Goal: Task Accomplishment & Management: Use online tool/utility

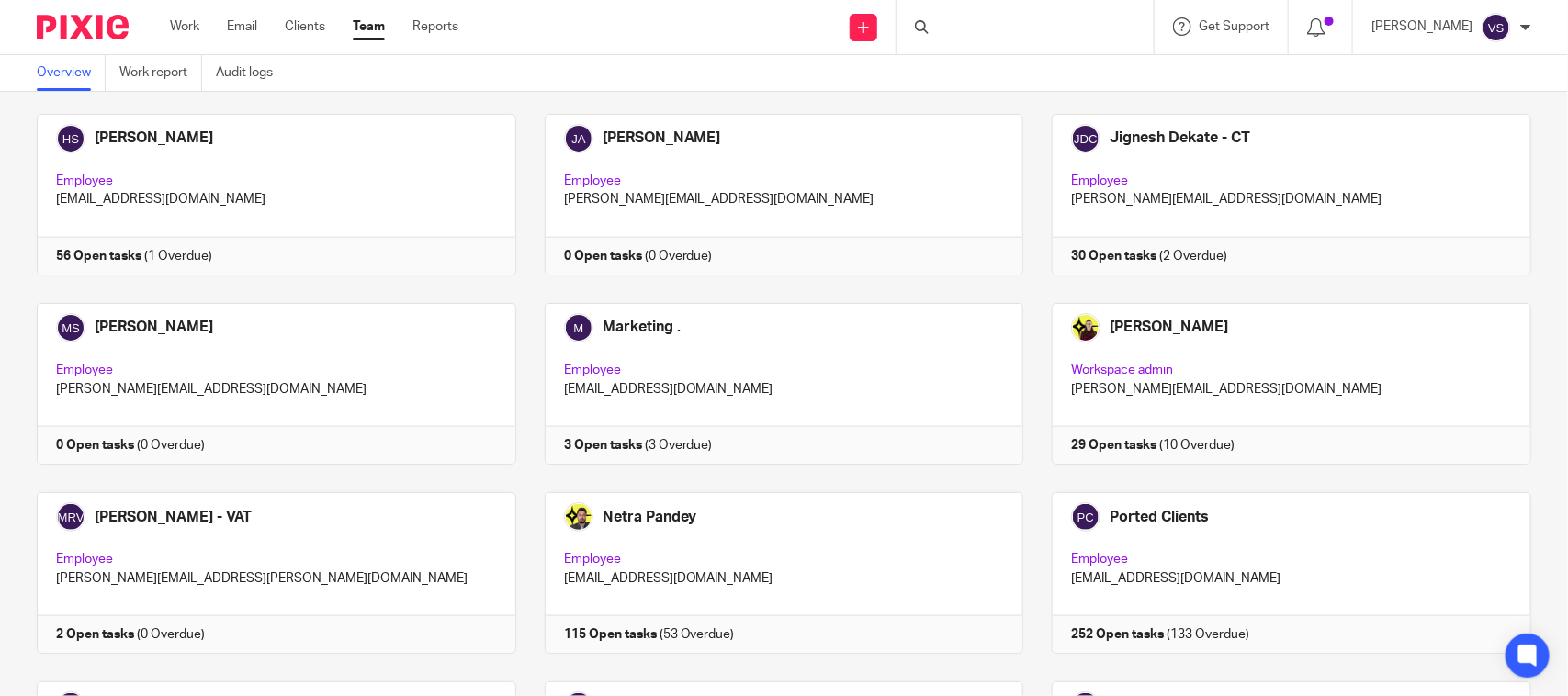
scroll to position [787, 0]
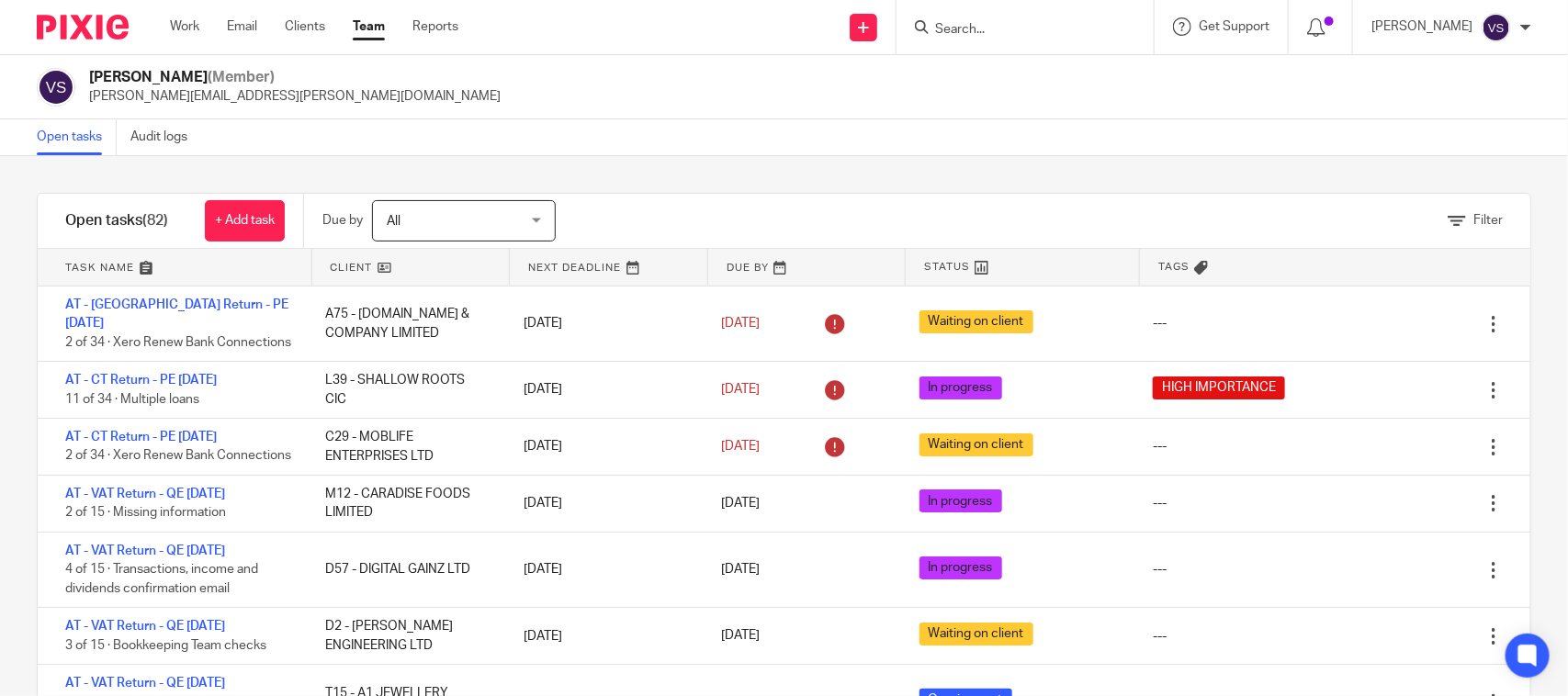
click at [791, 124] on div "Open tasks Audit logs" at bounding box center [784, 137] width 1568 height 36
click at [979, 22] on input "Search" at bounding box center [1015, 31] width 165 height 17
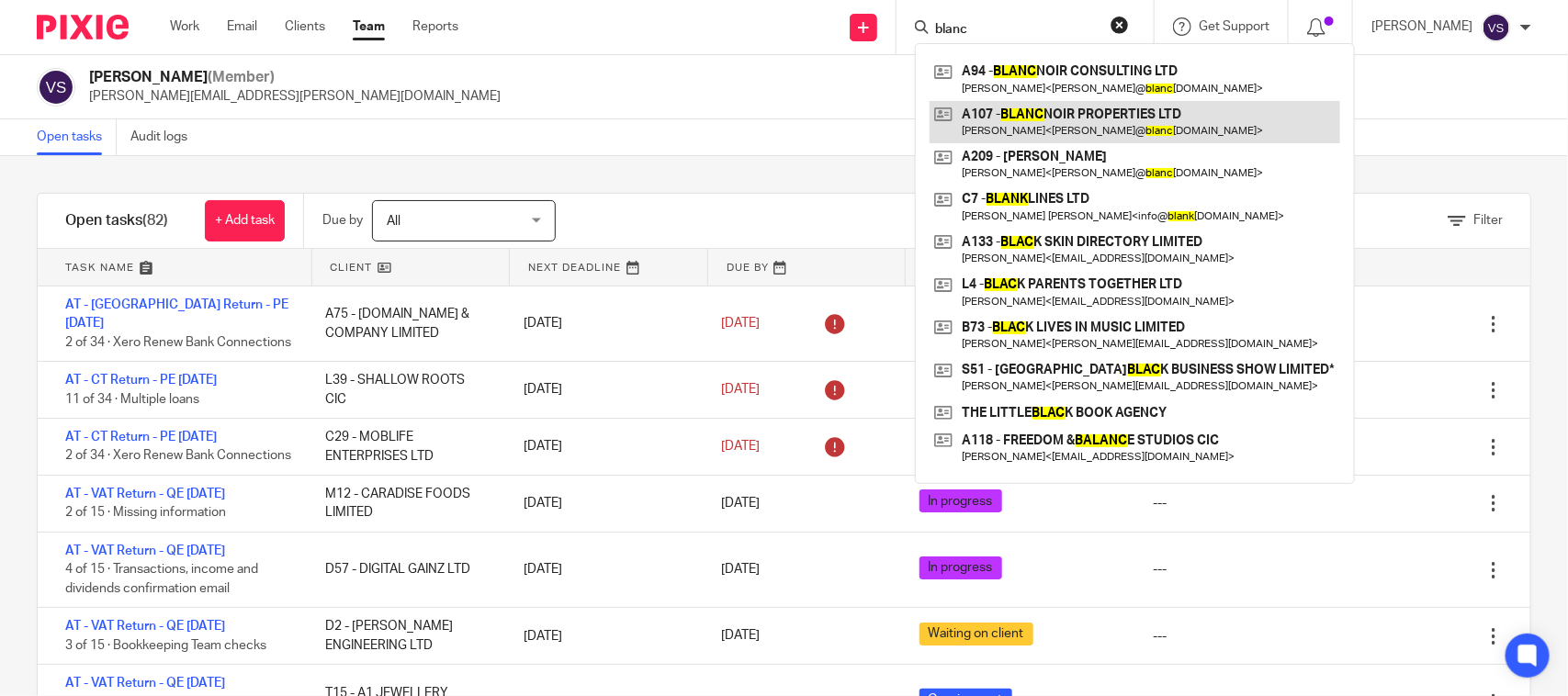
type input "blanc"
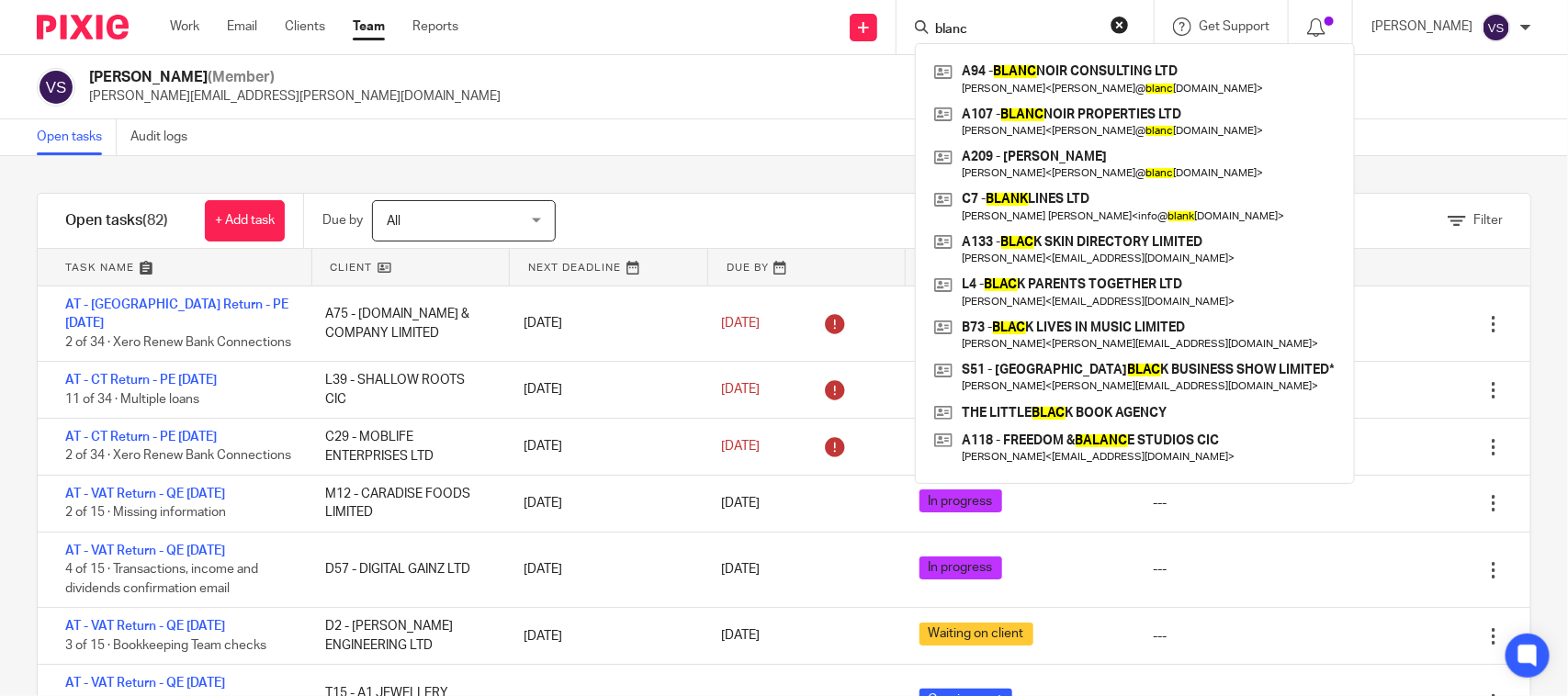
click at [751, 94] on div "Vaibhav Solanki (Member) vaibhav.solanki@confiancebizsol.com" at bounding box center [784, 87] width 1494 height 38
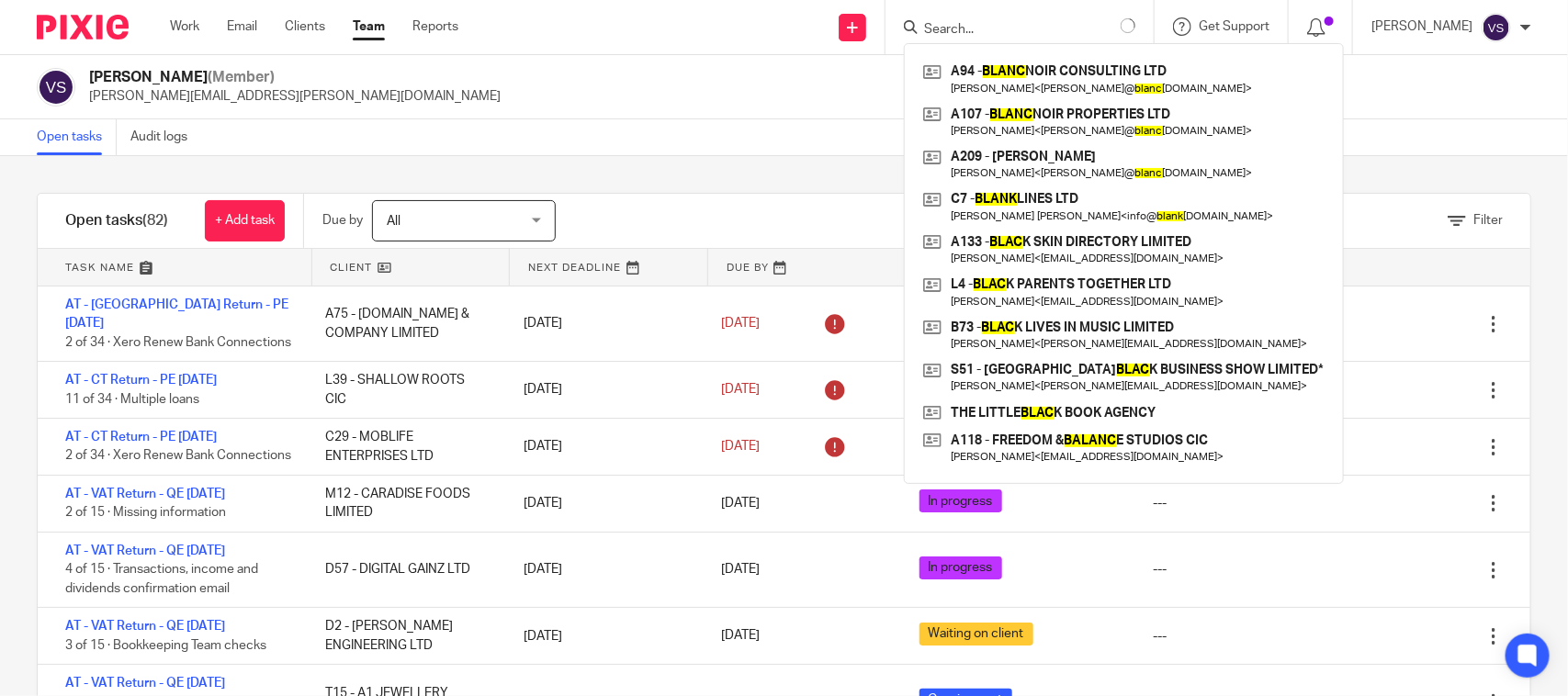
click at [805, 98] on div "Vaibhav Solanki (Member) vaibhav.solanki@confiancebizsol.com" at bounding box center [784, 87] width 1494 height 38
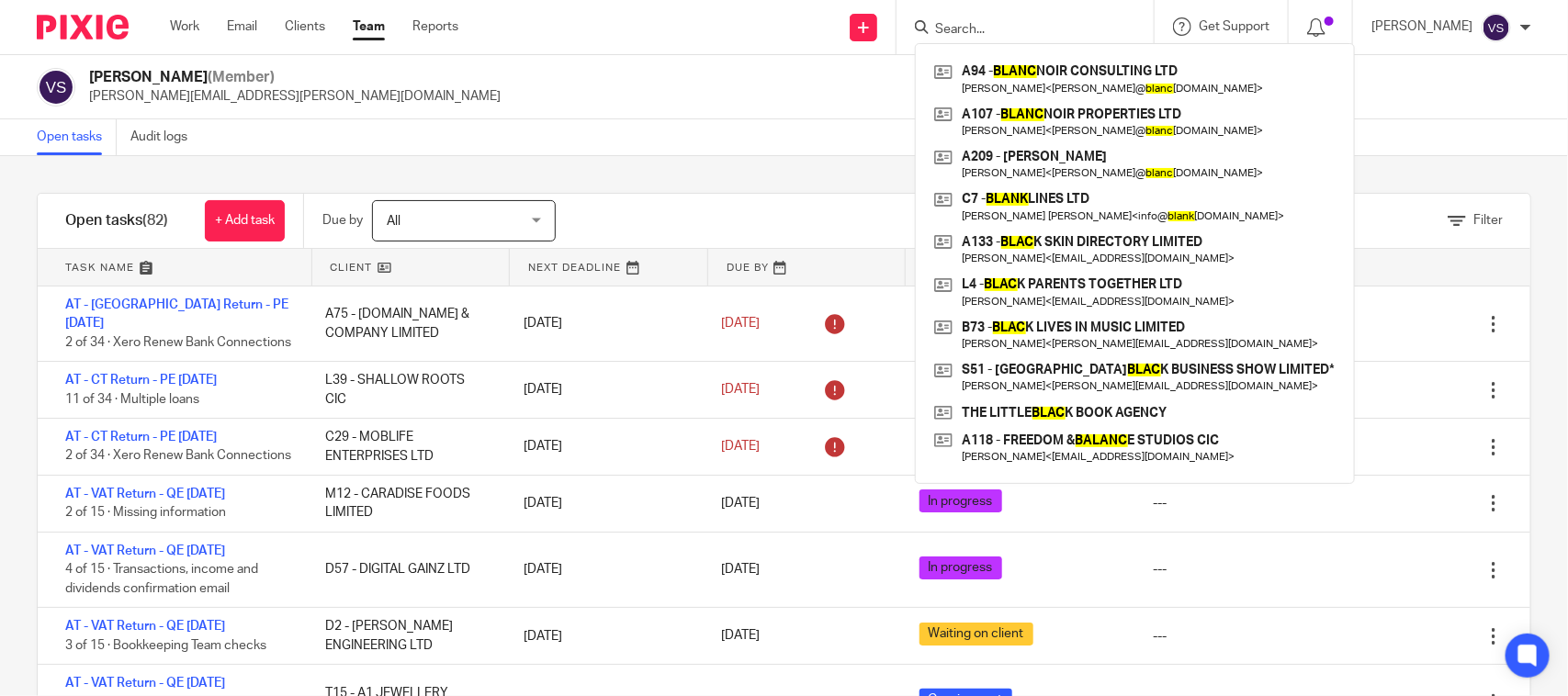
click at [805, 98] on div "Vaibhav Solanki (Member) vaibhav.solanki@confiancebizsol.com" at bounding box center [784, 87] width 1494 height 38
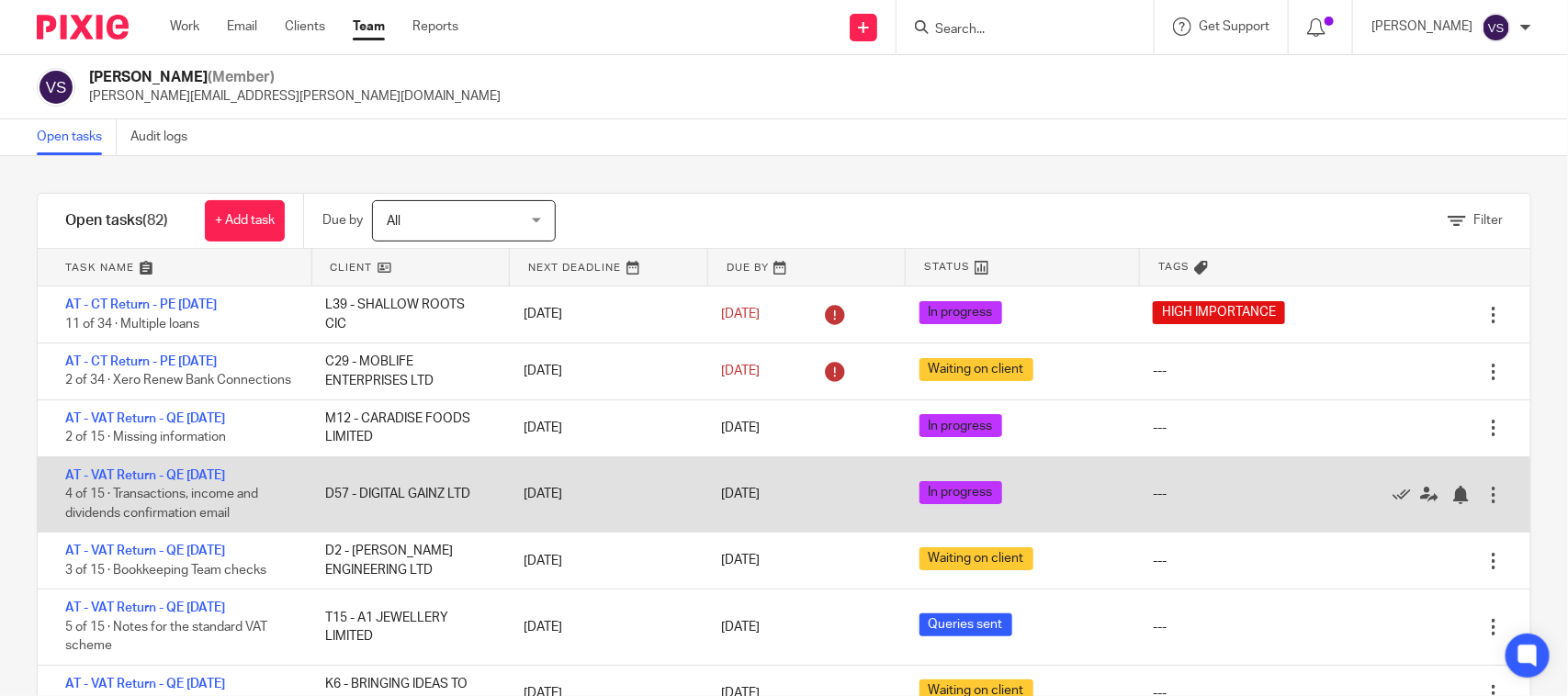
scroll to position [115, 0]
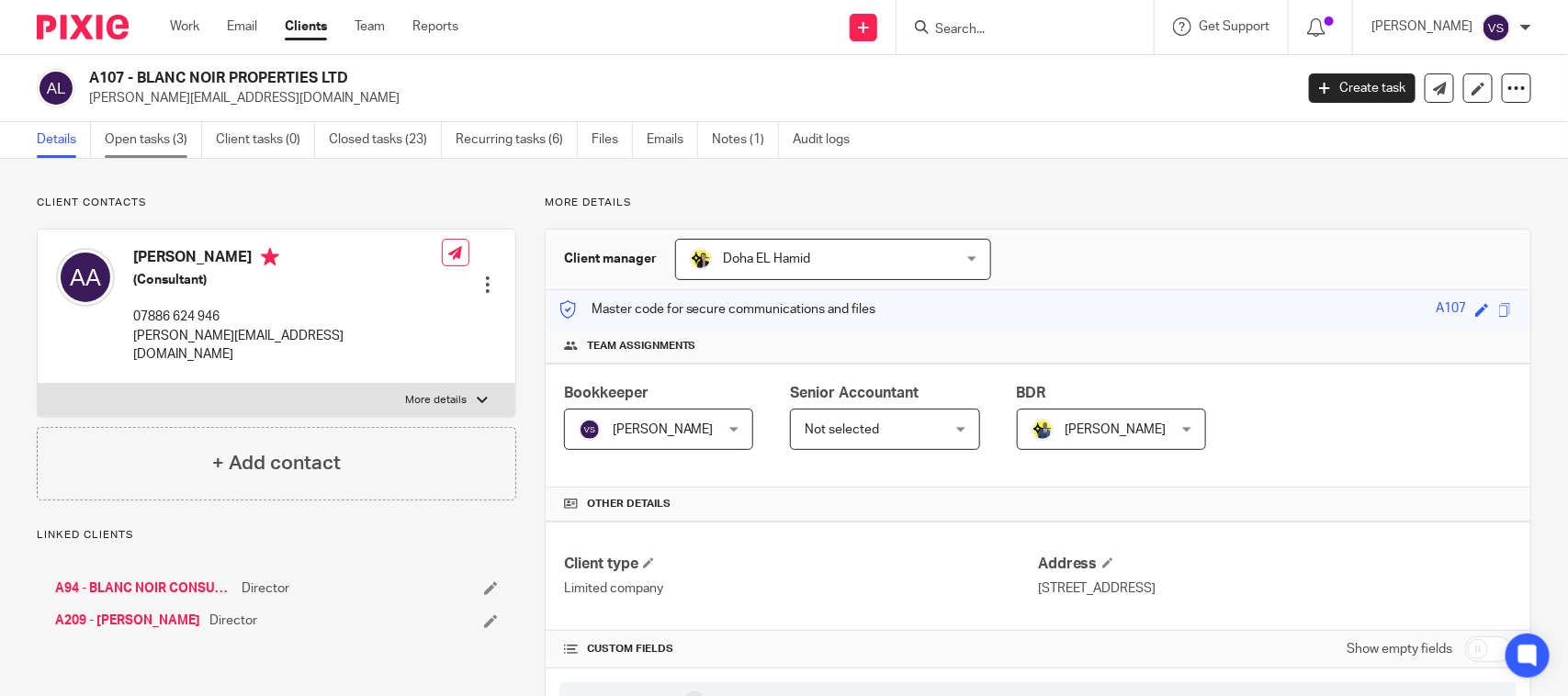
click at [153, 148] on link "Open tasks (3)" at bounding box center [153, 140] width 97 height 35
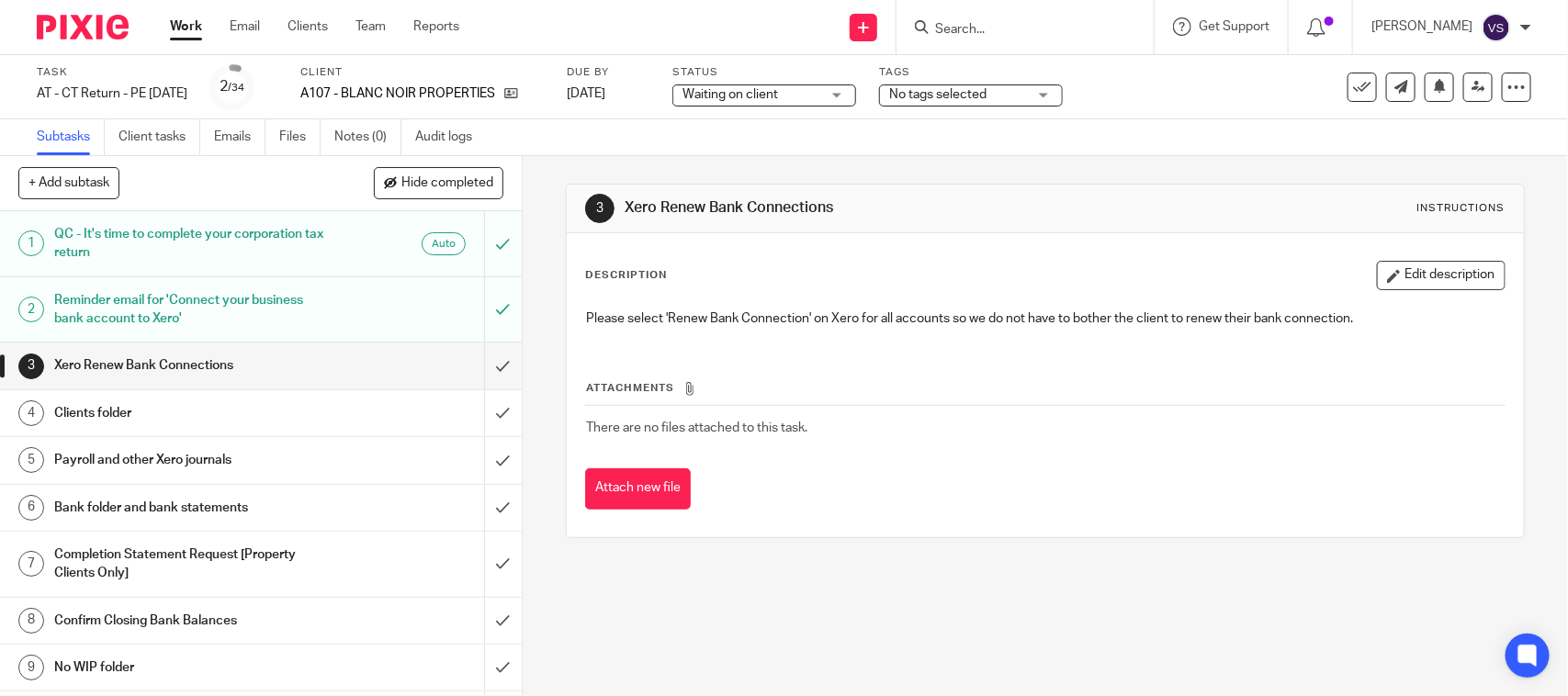
click at [865, 170] on div "3 Xero Renew Bank Connections Instructions Description Edit description Please …" at bounding box center [1045, 360] width 958 height 410
click at [738, 149] on div "Subtasks Client tasks Emails Files Notes (0) Audit logs" at bounding box center [784, 137] width 1568 height 36
click at [352, 136] on link "Notes (0)" at bounding box center [368, 137] width 67 height 35
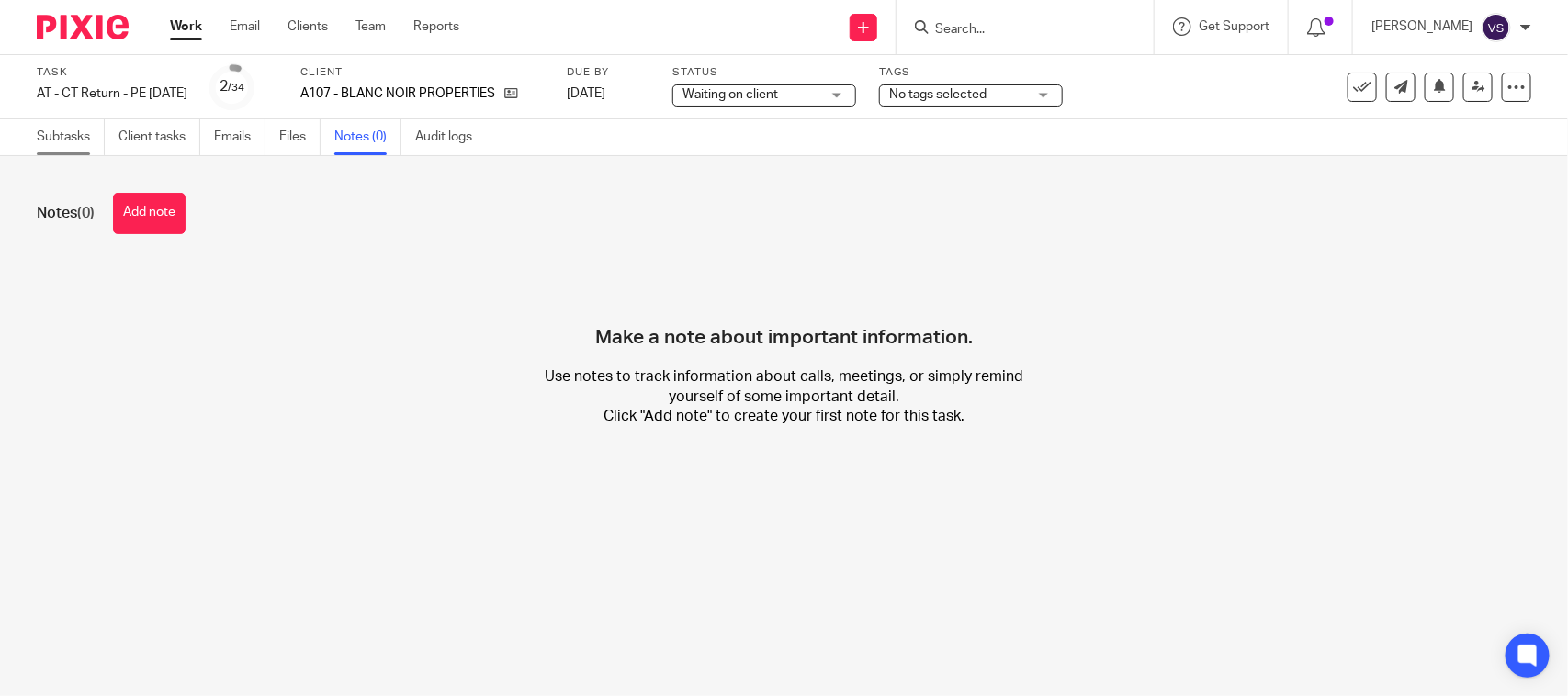
click at [76, 139] on link "Subtasks" at bounding box center [70, 137] width 68 height 35
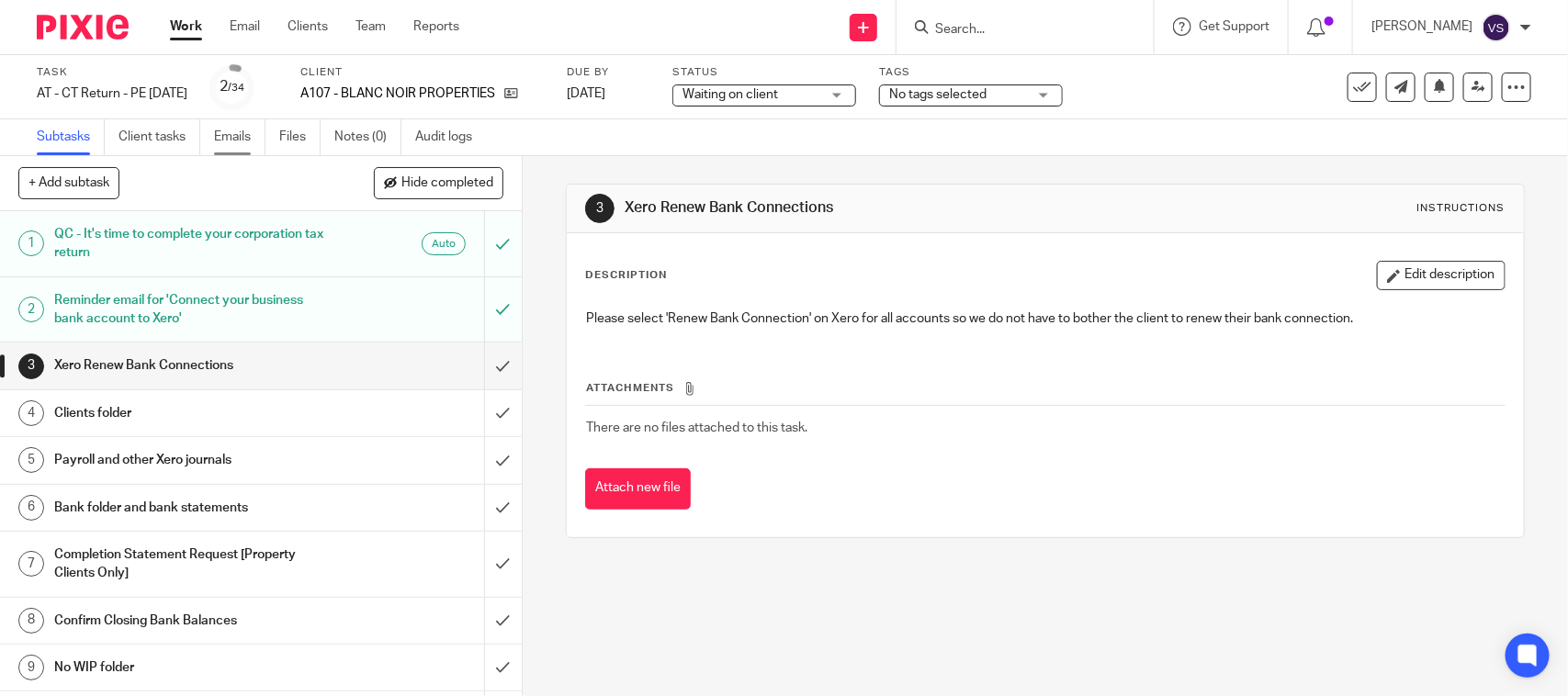
click at [240, 134] on link "Emails" at bounding box center [239, 137] width 51 height 35
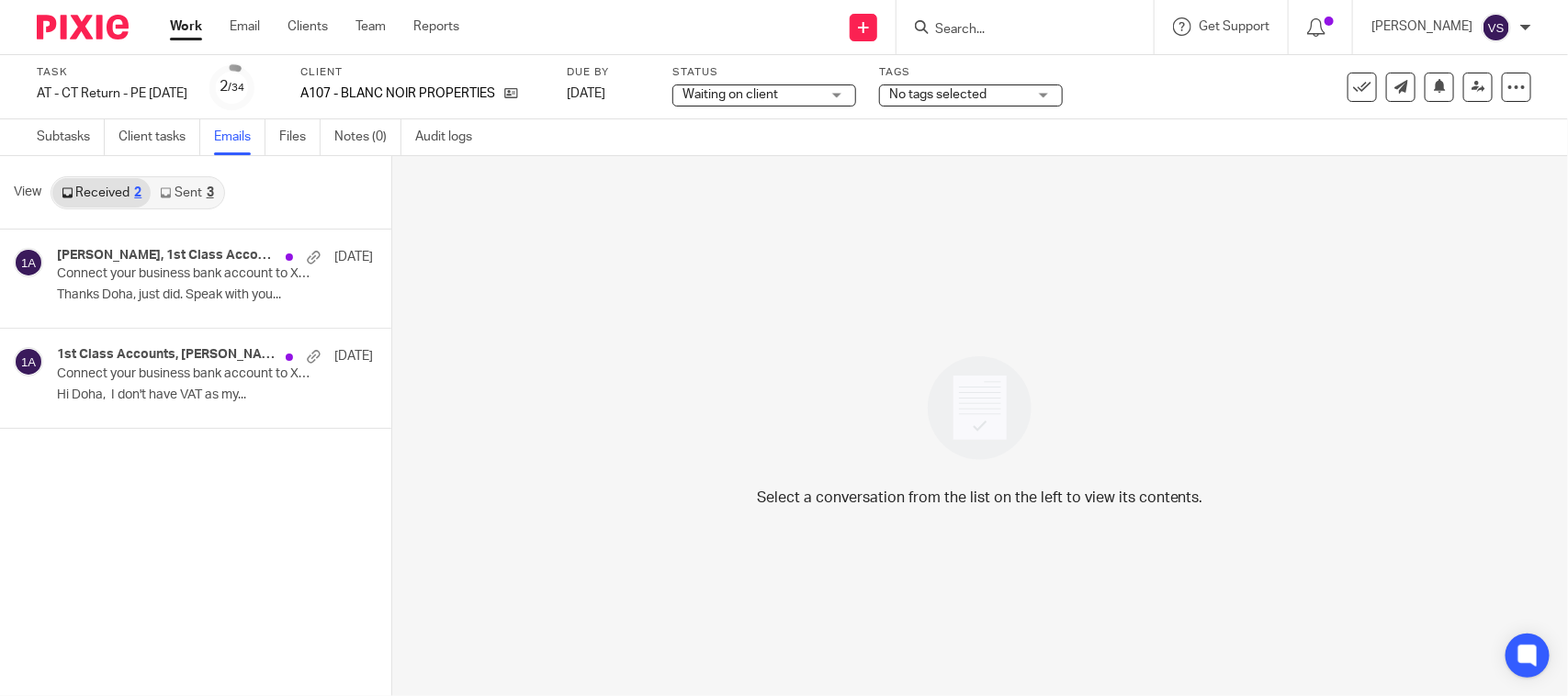
click at [189, 185] on link "Sent 3" at bounding box center [186, 193] width 72 height 30
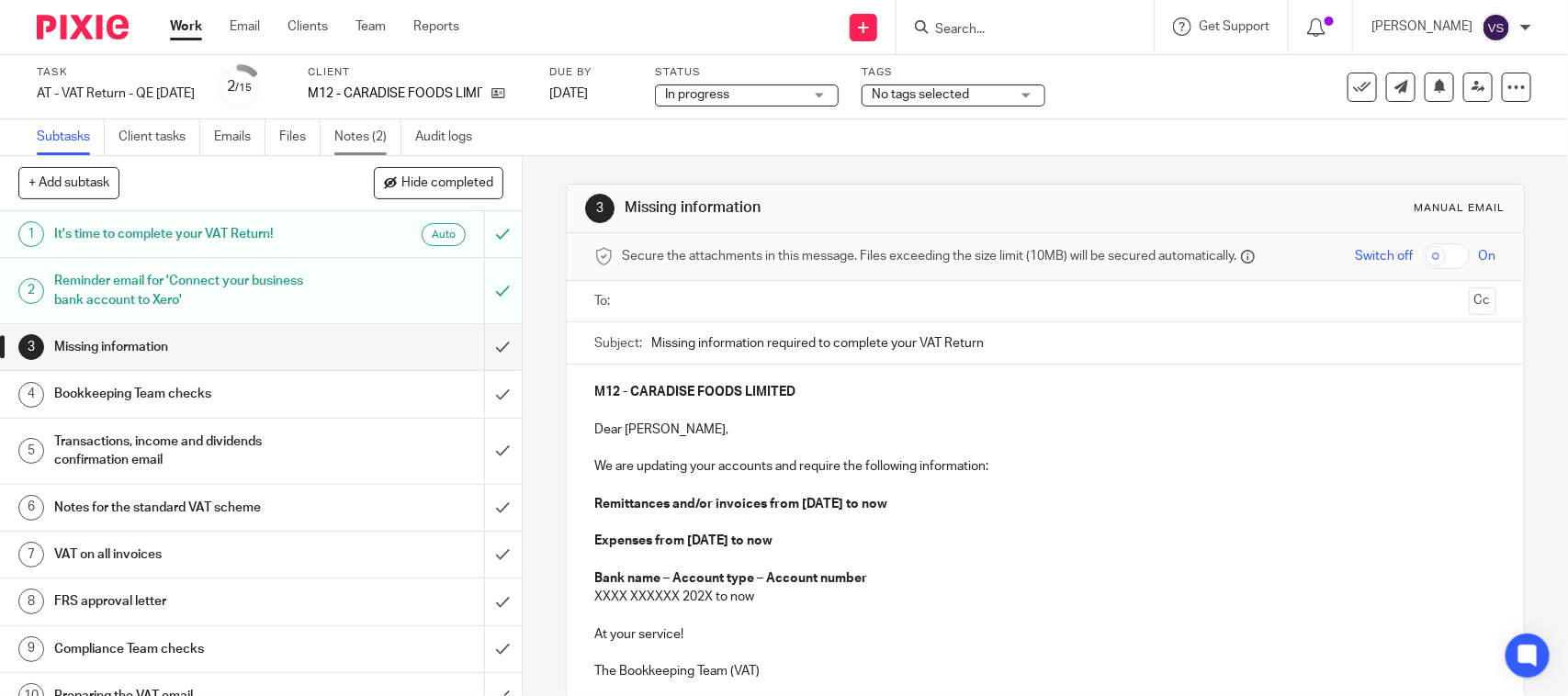
click at [349, 132] on link "Notes (2)" at bounding box center [368, 137] width 67 height 35
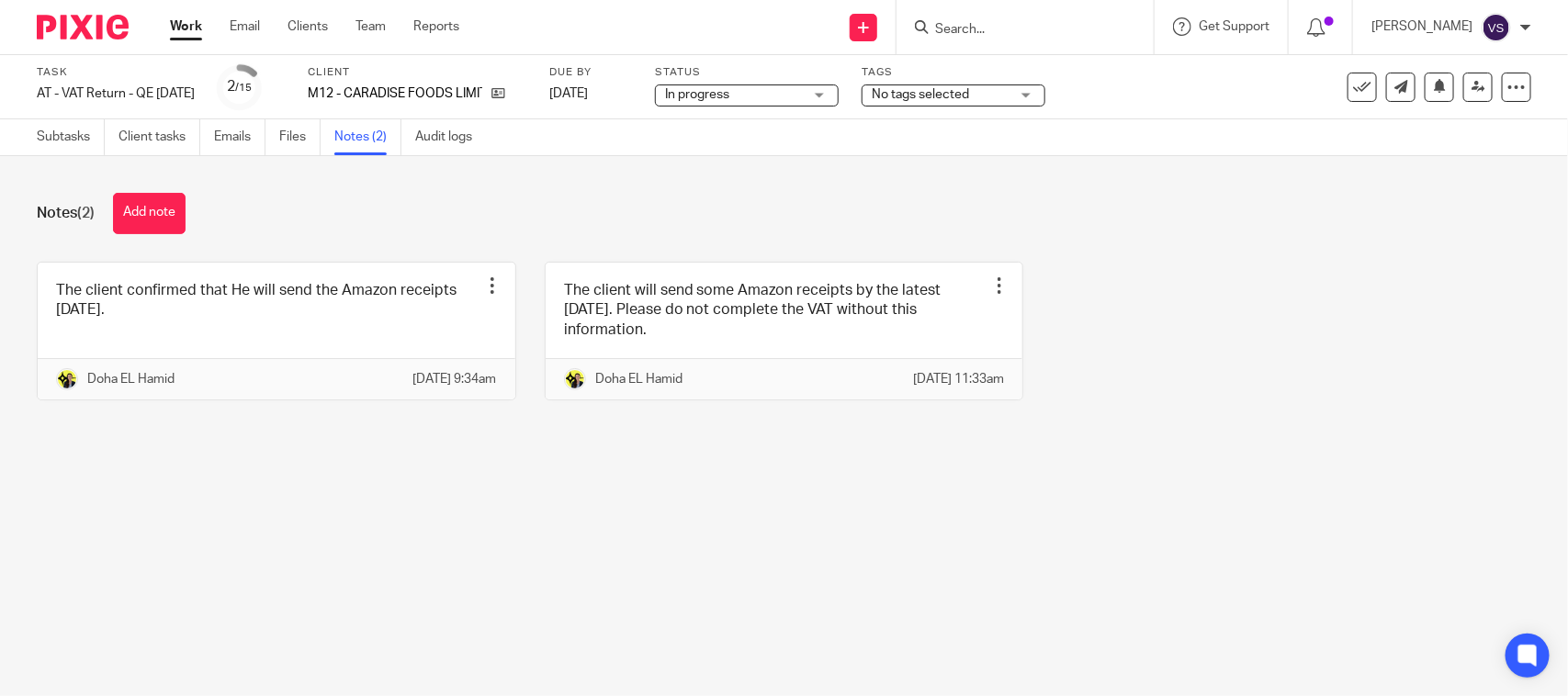
click at [456, 556] on main "Task AT - VAT Return - QE [DATE] Save AT - VAT Return - QE [DATE] 2 /15 Client …" at bounding box center [784, 348] width 1568 height 696
